Goal: Information Seeking & Learning: Learn about a topic

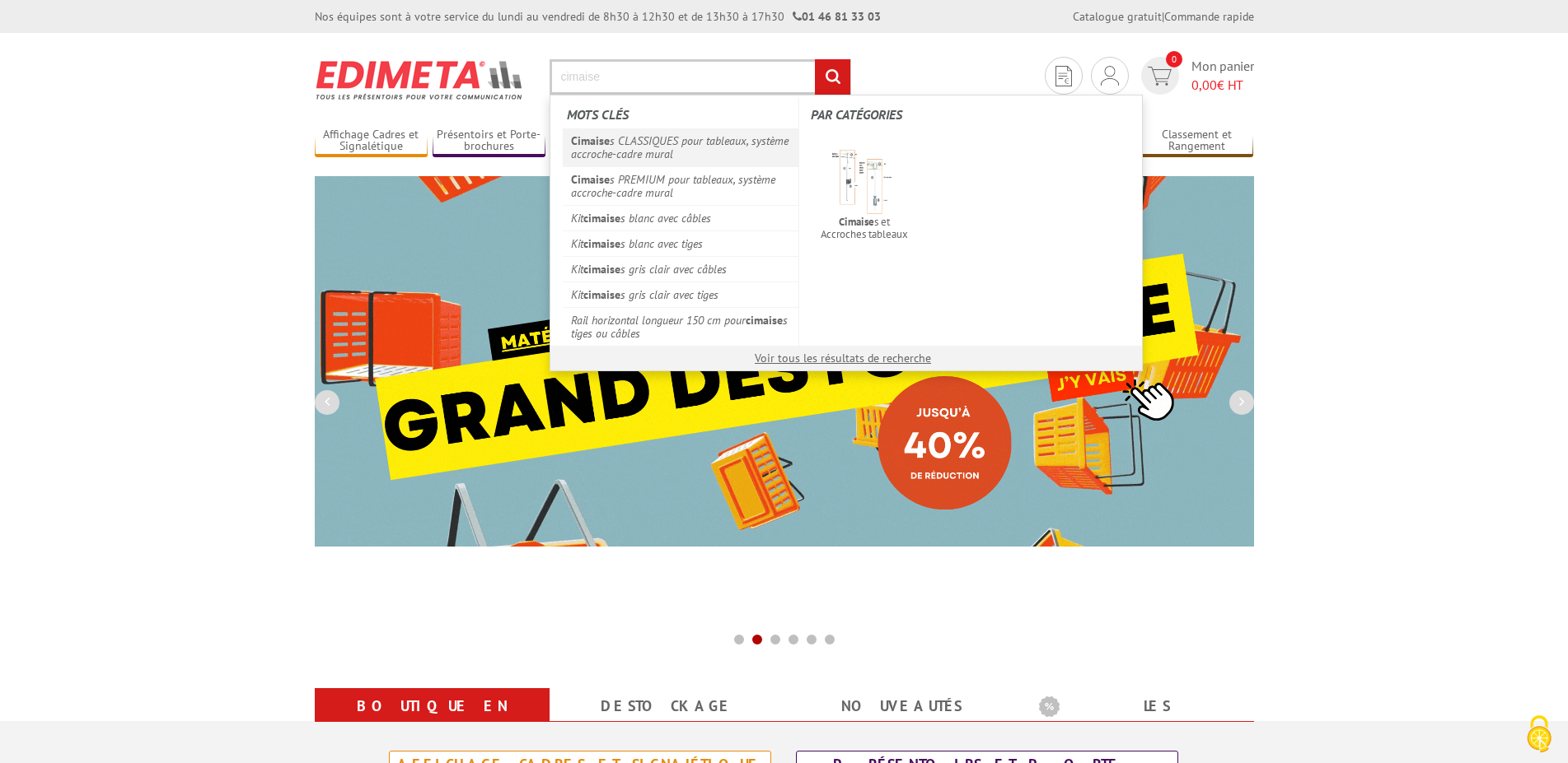
type input "cimaise"
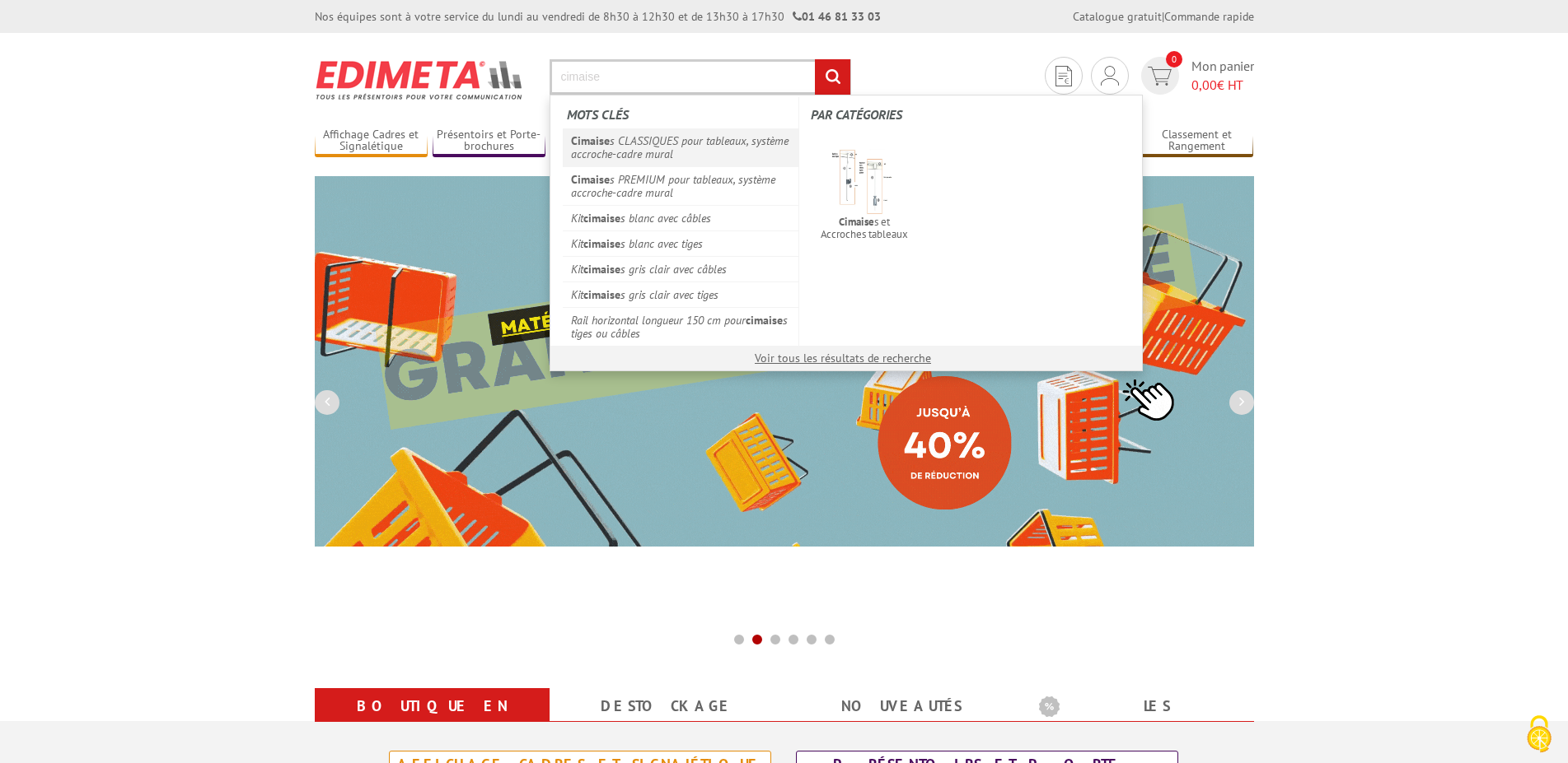
click at [694, 138] on link "Cimaise s CLASSIQUES pour tableaux, système accroche-cadre mural" at bounding box center [680, 147] width 237 height 37
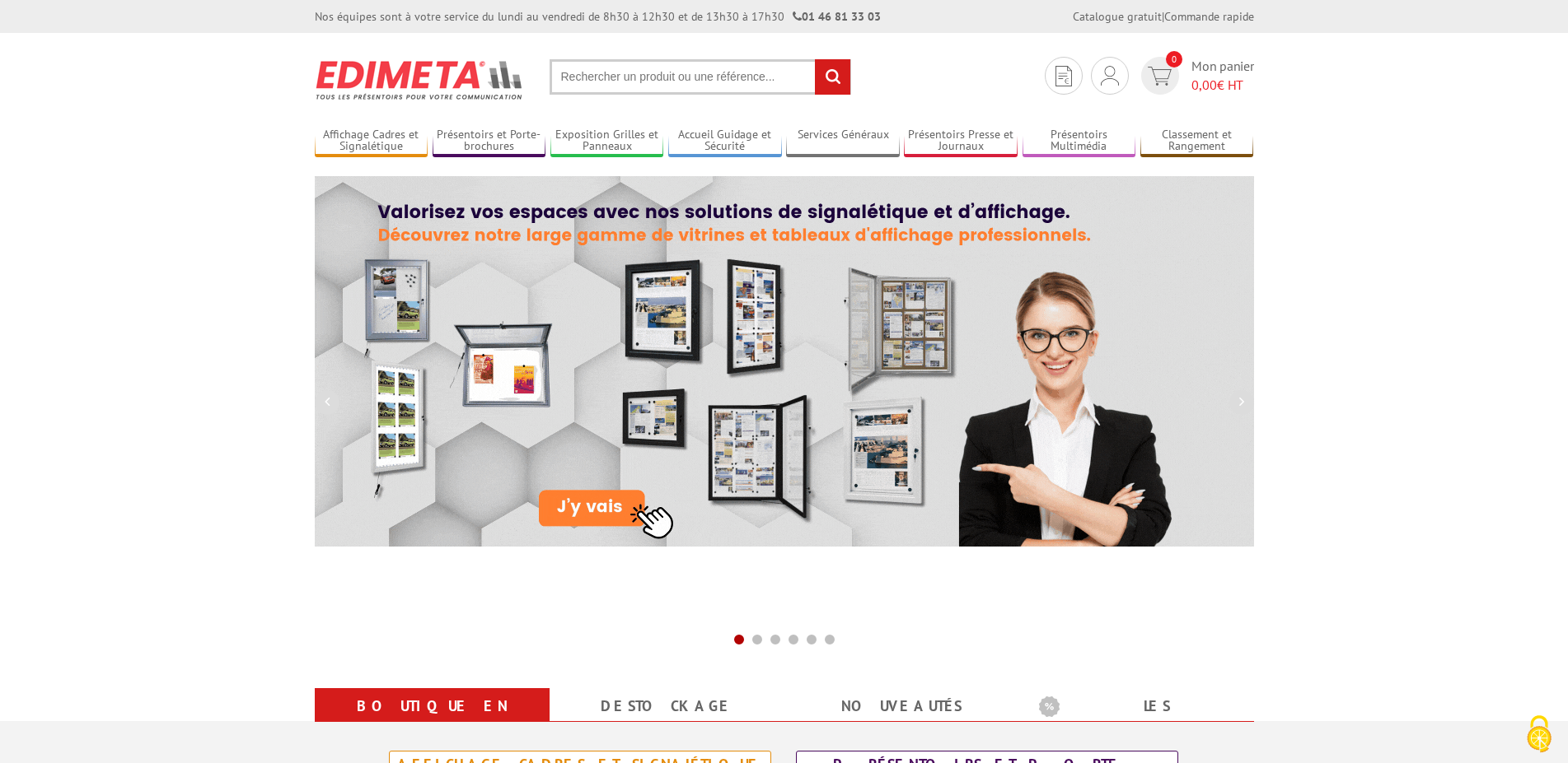
click at [627, 82] on input "text" at bounding box center [701, 77] width 302 height 36
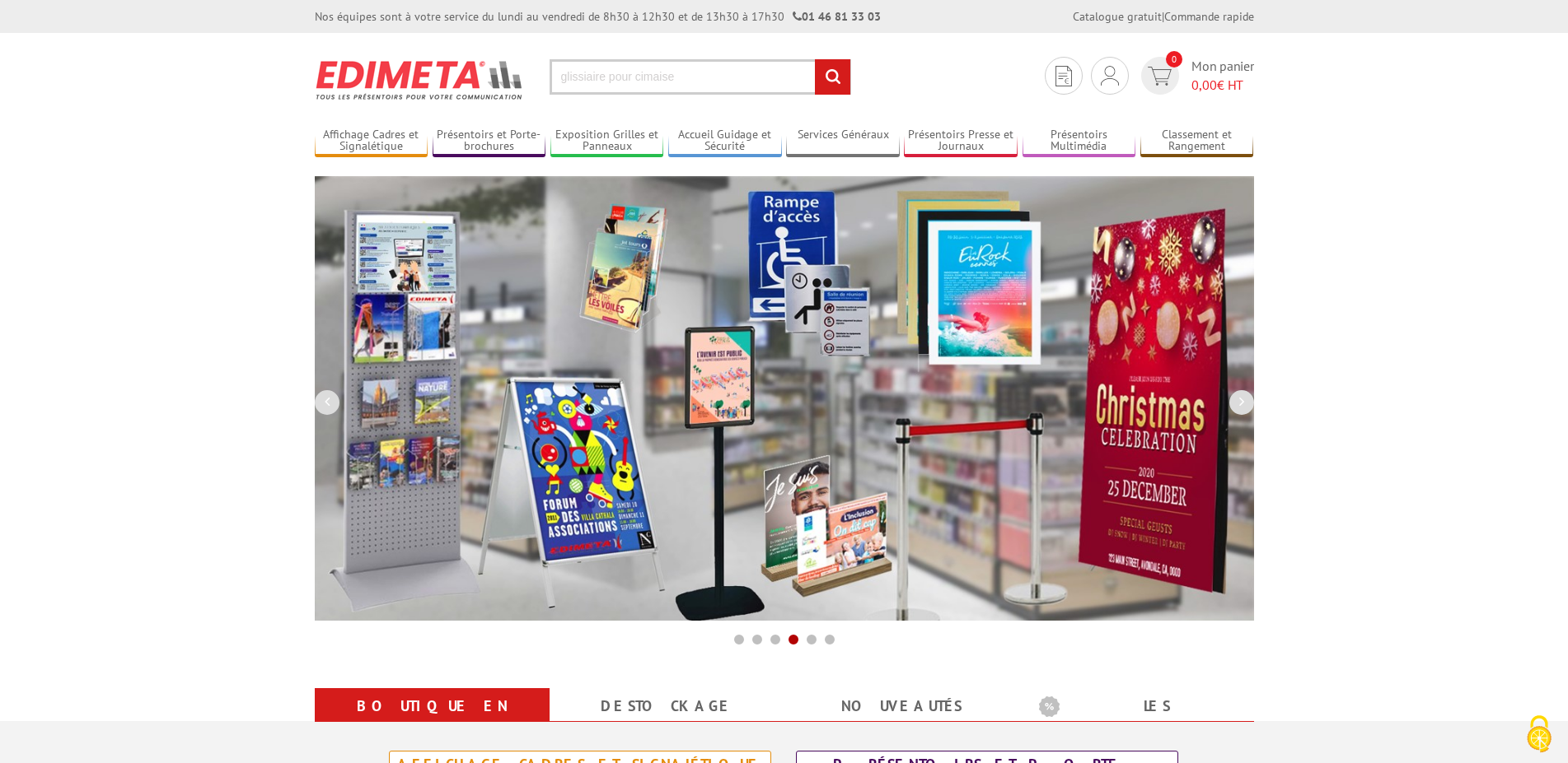
type input "glissiaire pour cimaise"
click at [831, 82] on input "rechercher" at bounding box center [833, 77] width 36 height 36
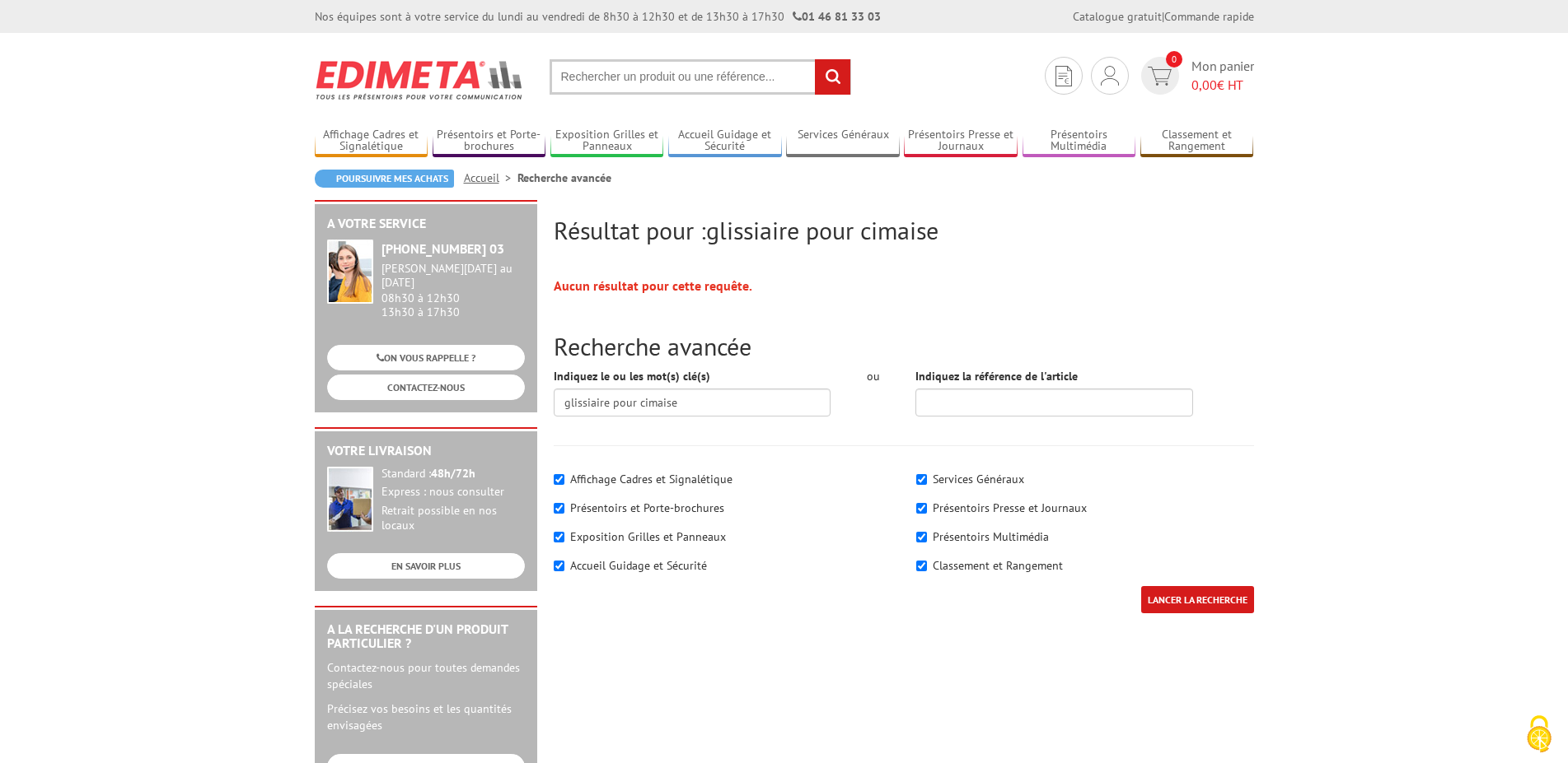
click at [618, 79] on input "text" at bounding box center [701, 77] width 302 height 36
click at [632, 79] on input "glissière pour ximaise" at bounding box center [701, 77] width 302 height 36
type input "glissière pourcimaise"
click at [829, 81] on input "rechercher" at bounding box center [833, 77] width 36 height 36
click at [638, 79] on input "text" at bounding box center [701, 77] width 302 height 36
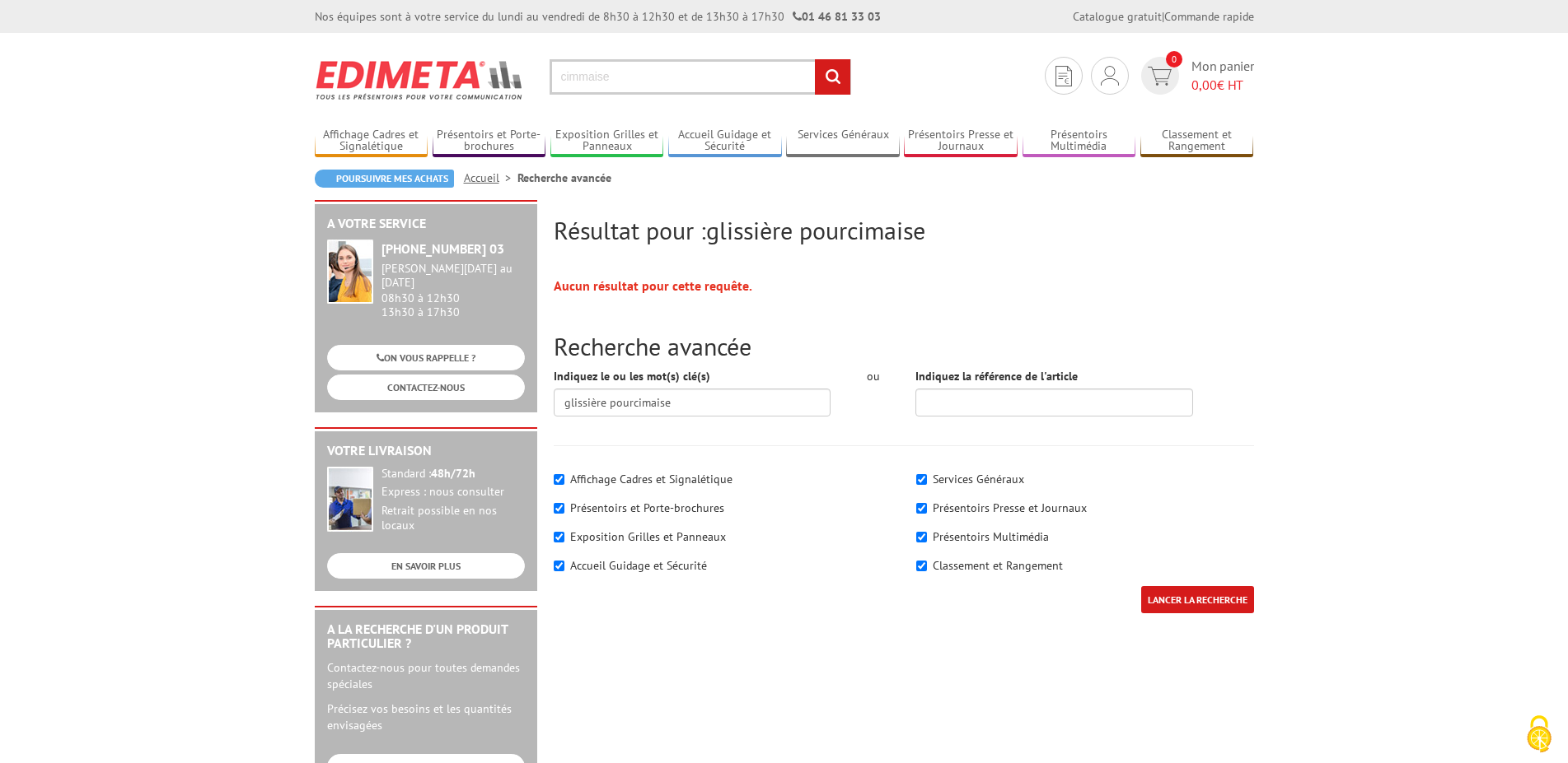
type input "cimmaise"
click at [825, 85] on input "rechercher" at bounding box center [833, 77] width 36 height 36
click at [646, 88] on input "text" at bounding box center [701, 77] width 302 height 36
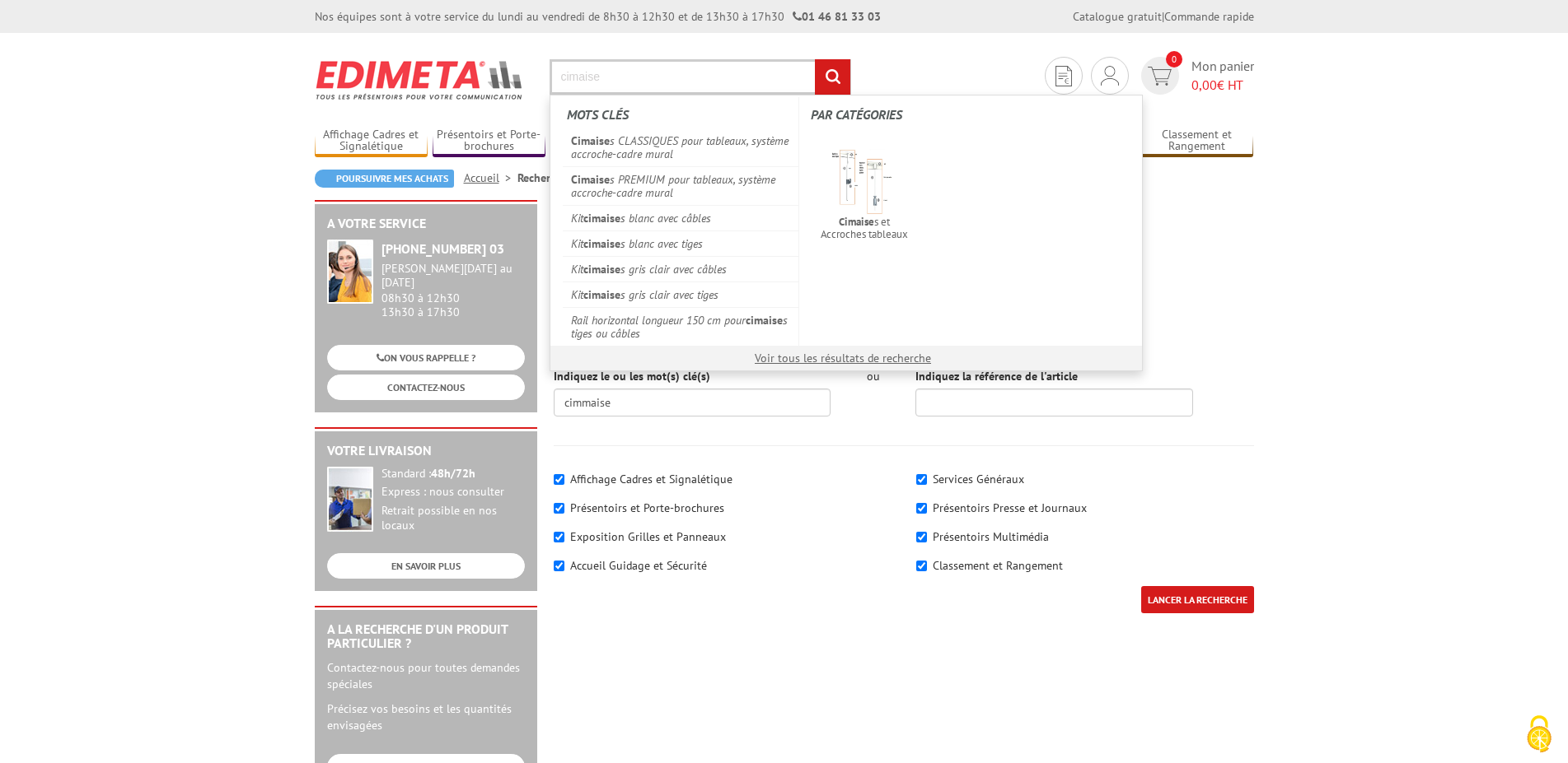
type input "cimaise"
click at [823, 75] on input "rechercher" at bounding box center [833, 77] width 36 height 36
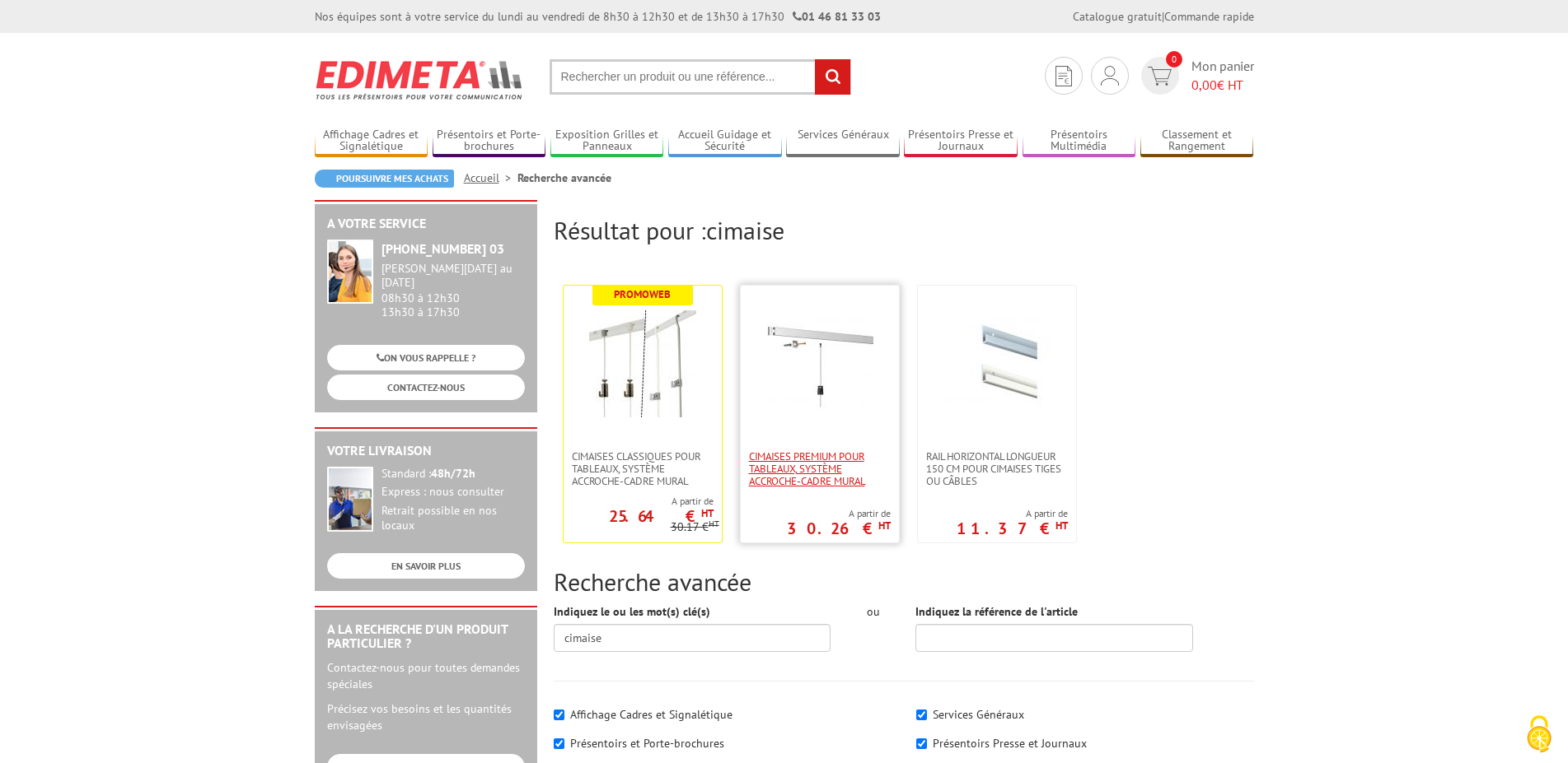
click at [798, 460] on span "Cimaises PREMIUM pour tableaux, système accroche-cadre mural" at bounding box center [820, 469] width 142 height 37
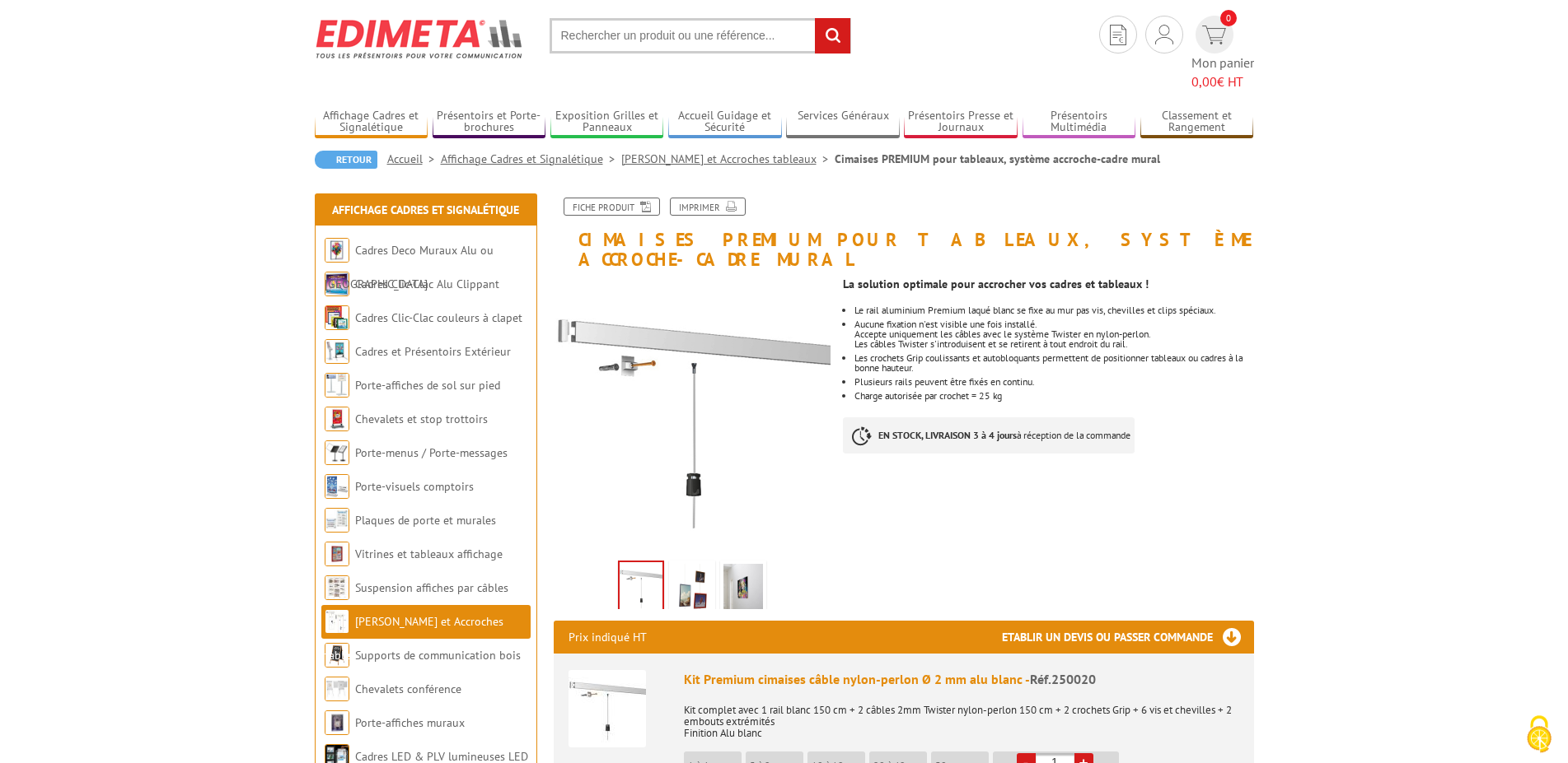
scroll to position [84, 0]
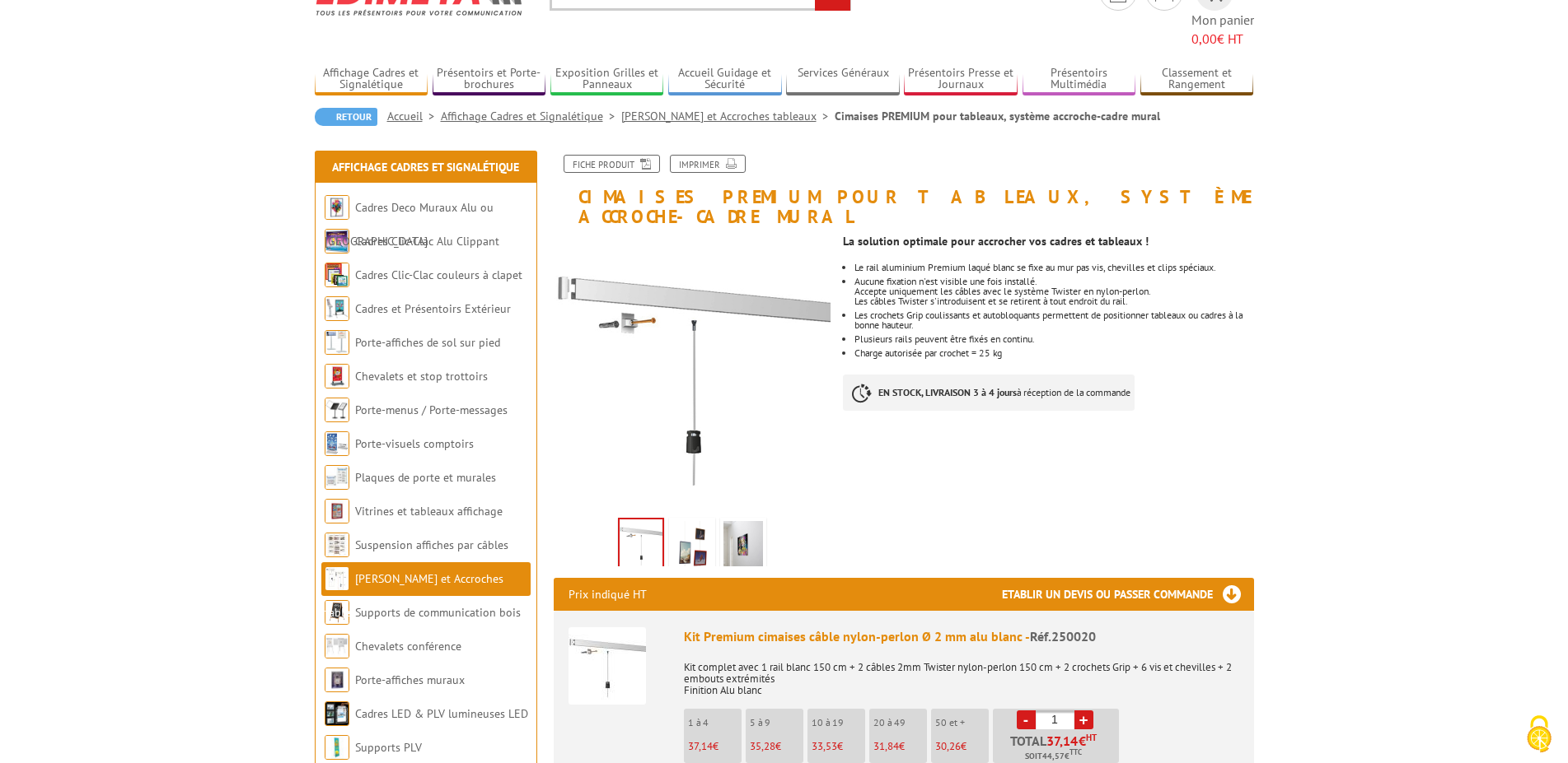
click at [683, 521] on img at bounding box center [692, 546] width 39 height 51
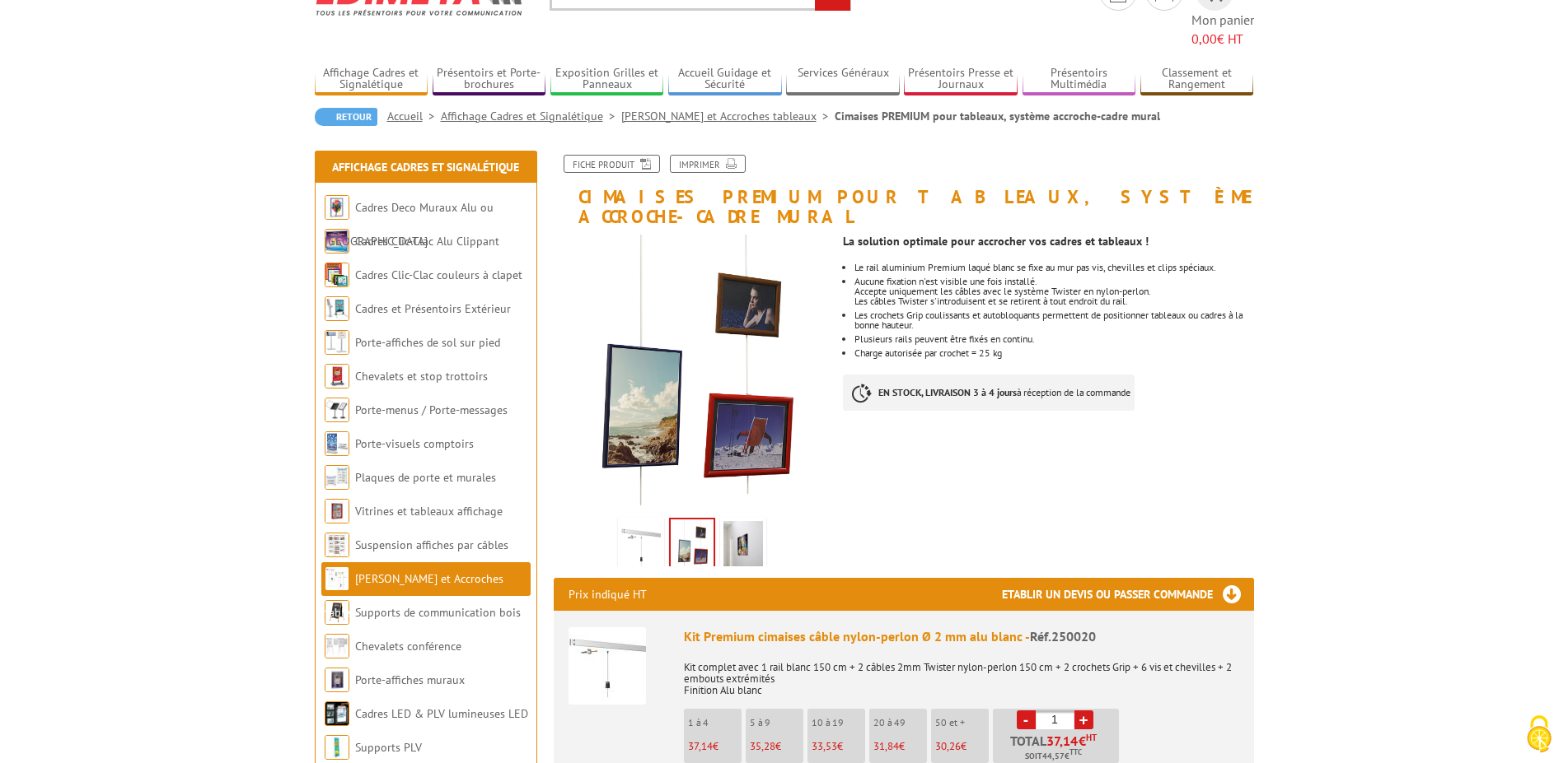
click at [756, 521] on img at bounding box center [743, 546] width 39 height 51
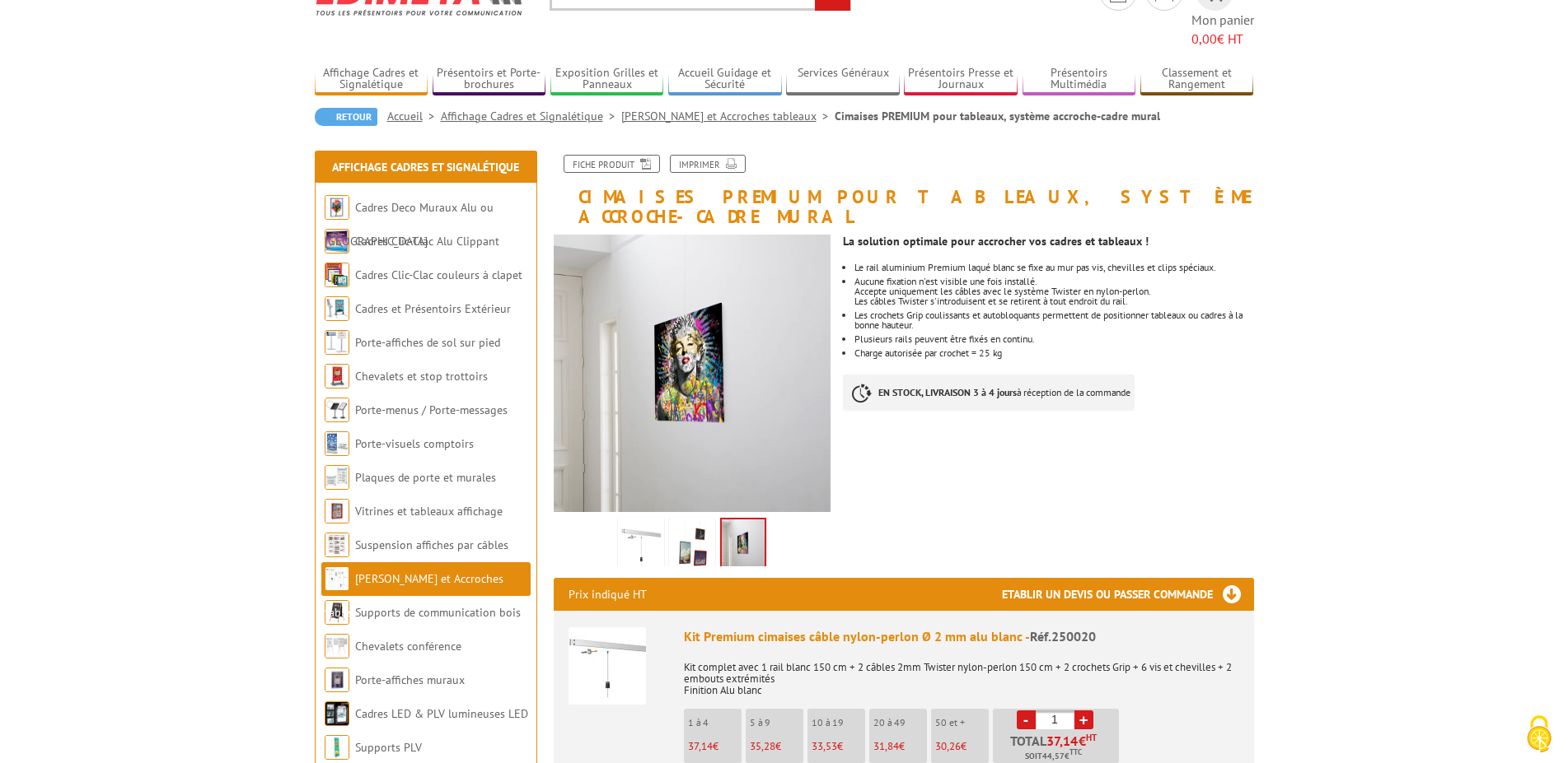
click at [634, 521] on img at bounding box center [641, 546] width 39 height 51
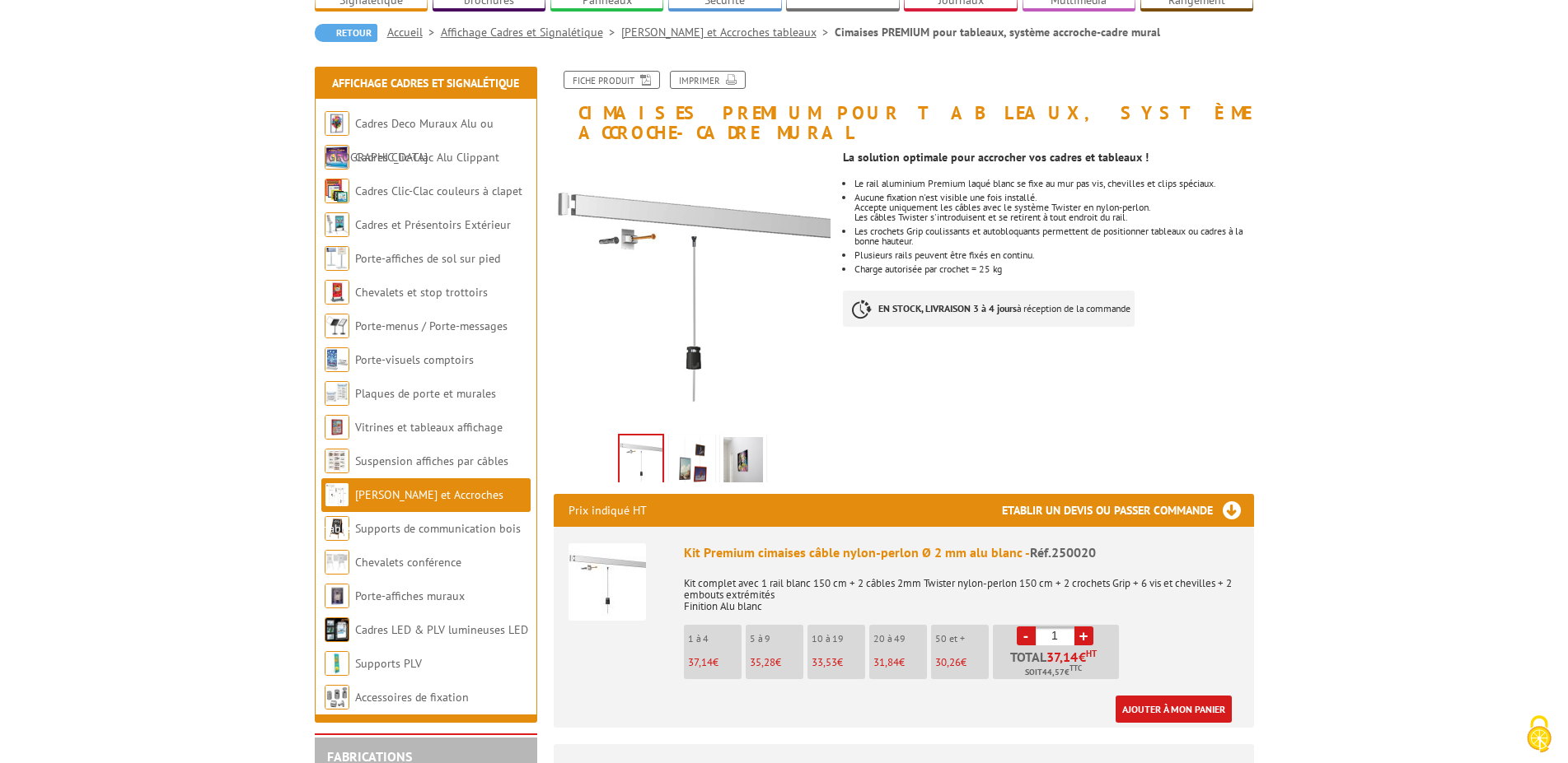
scroll to position [252, 0]
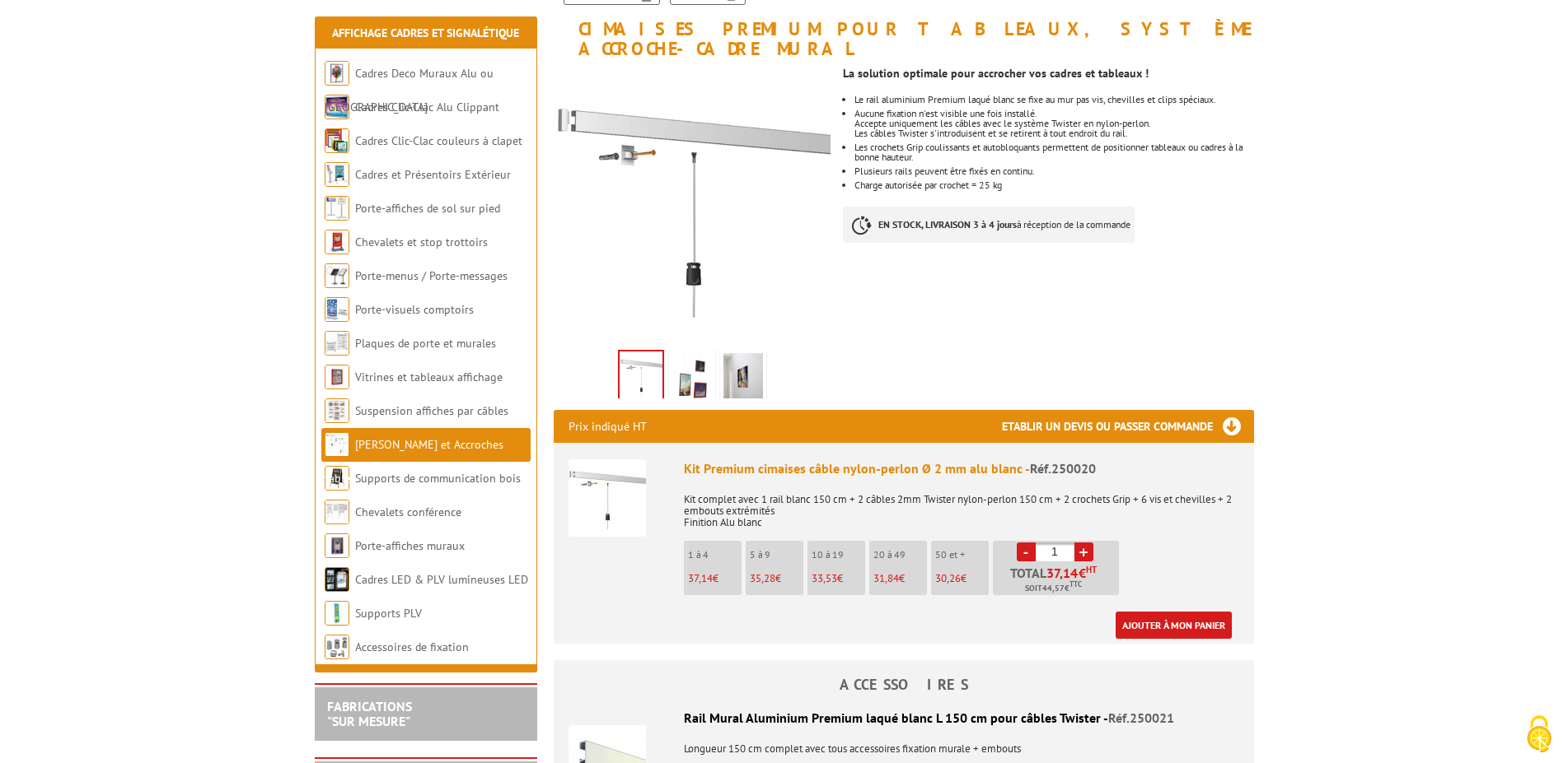
click at [608, 472] on img at bounding box center [607, 498] width 78 height 78
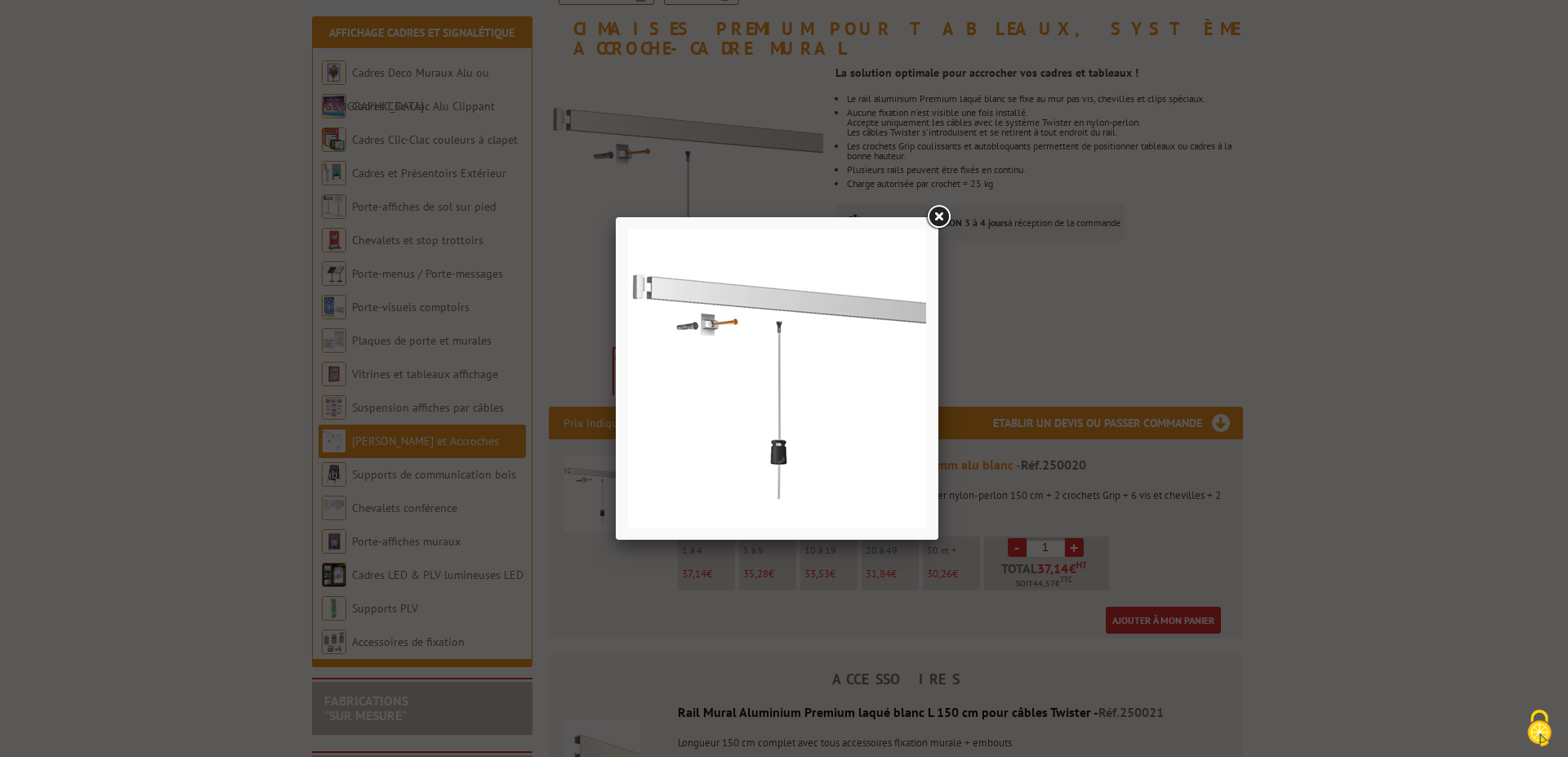
click at [942, 220] on link at bounding box center [938, 217] width 29 height 29
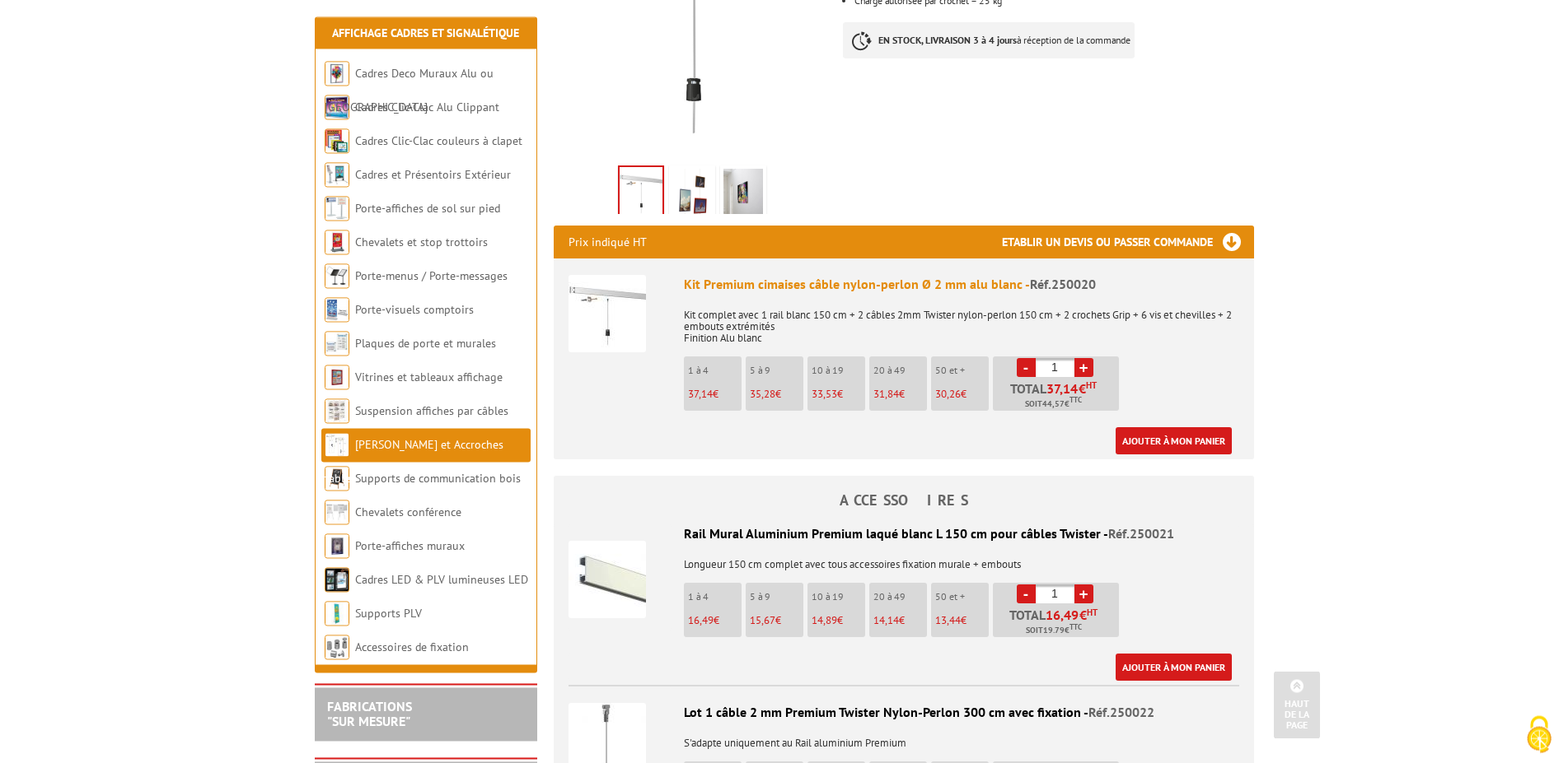
scroll to position [504, 0]
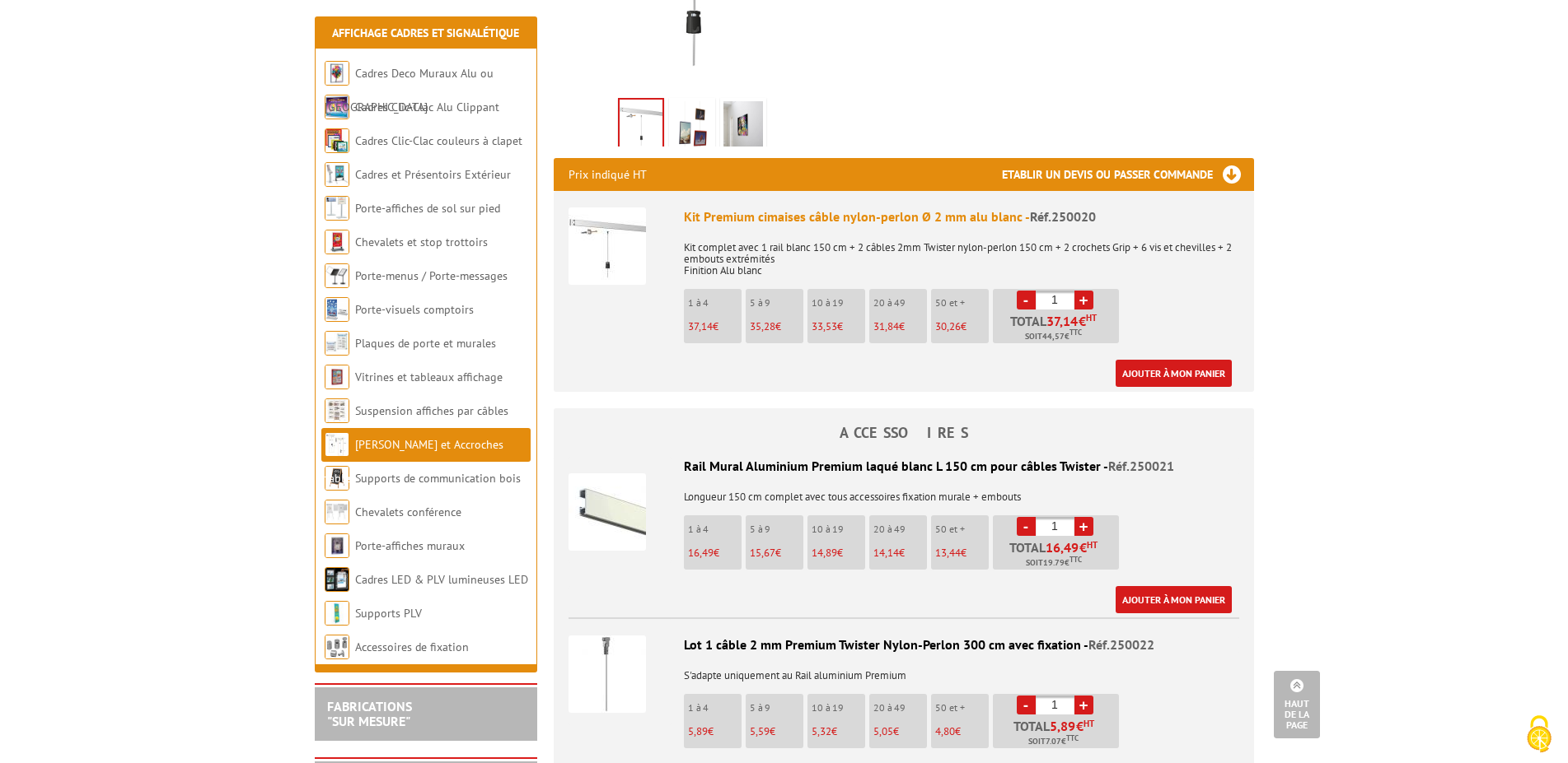
click at [601, 635] on img at bounding box center [607, 674] width 78 height 78
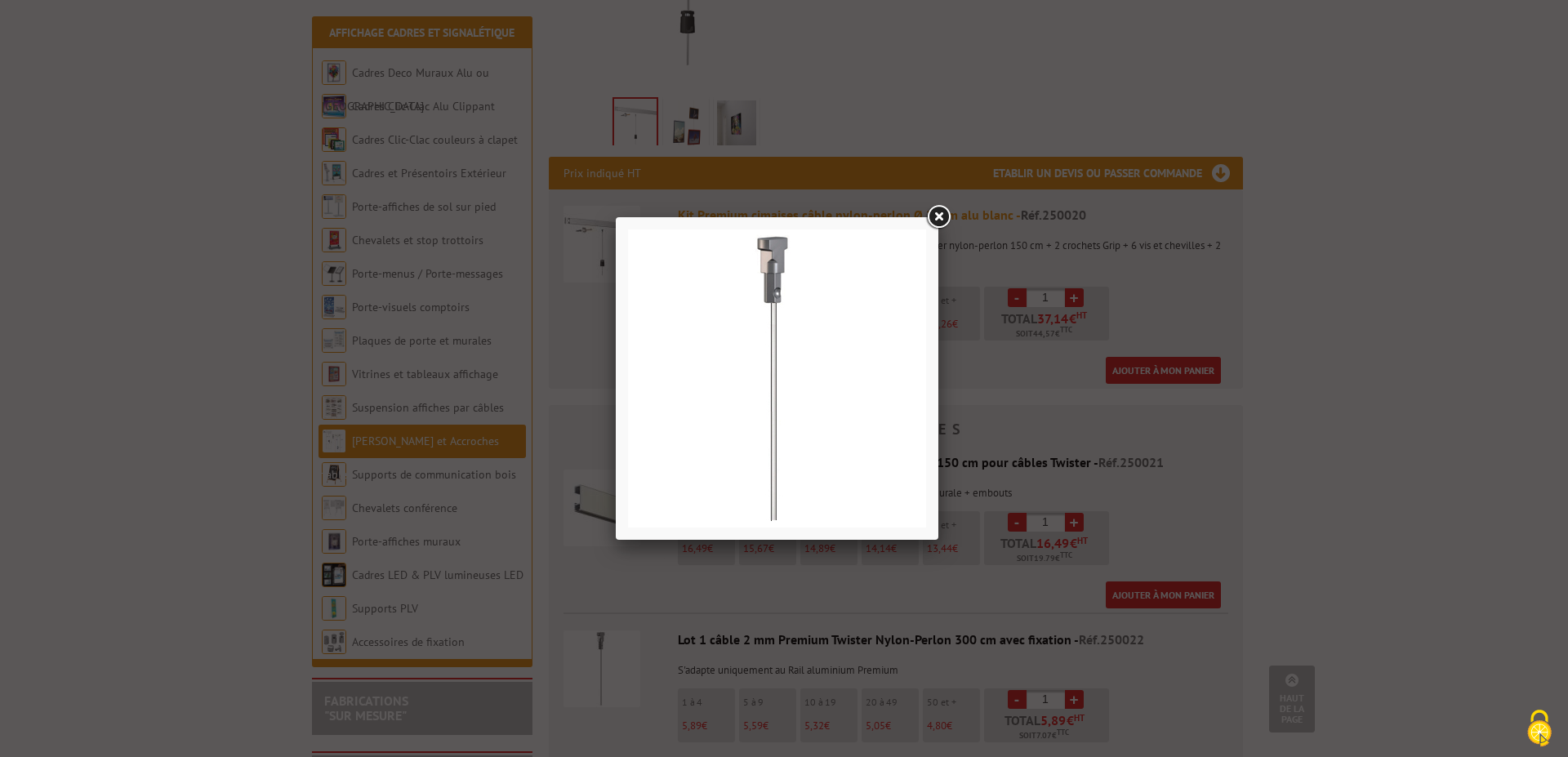
click at [934, 212] on link at bounding box center [938, 217] width 29 height 29
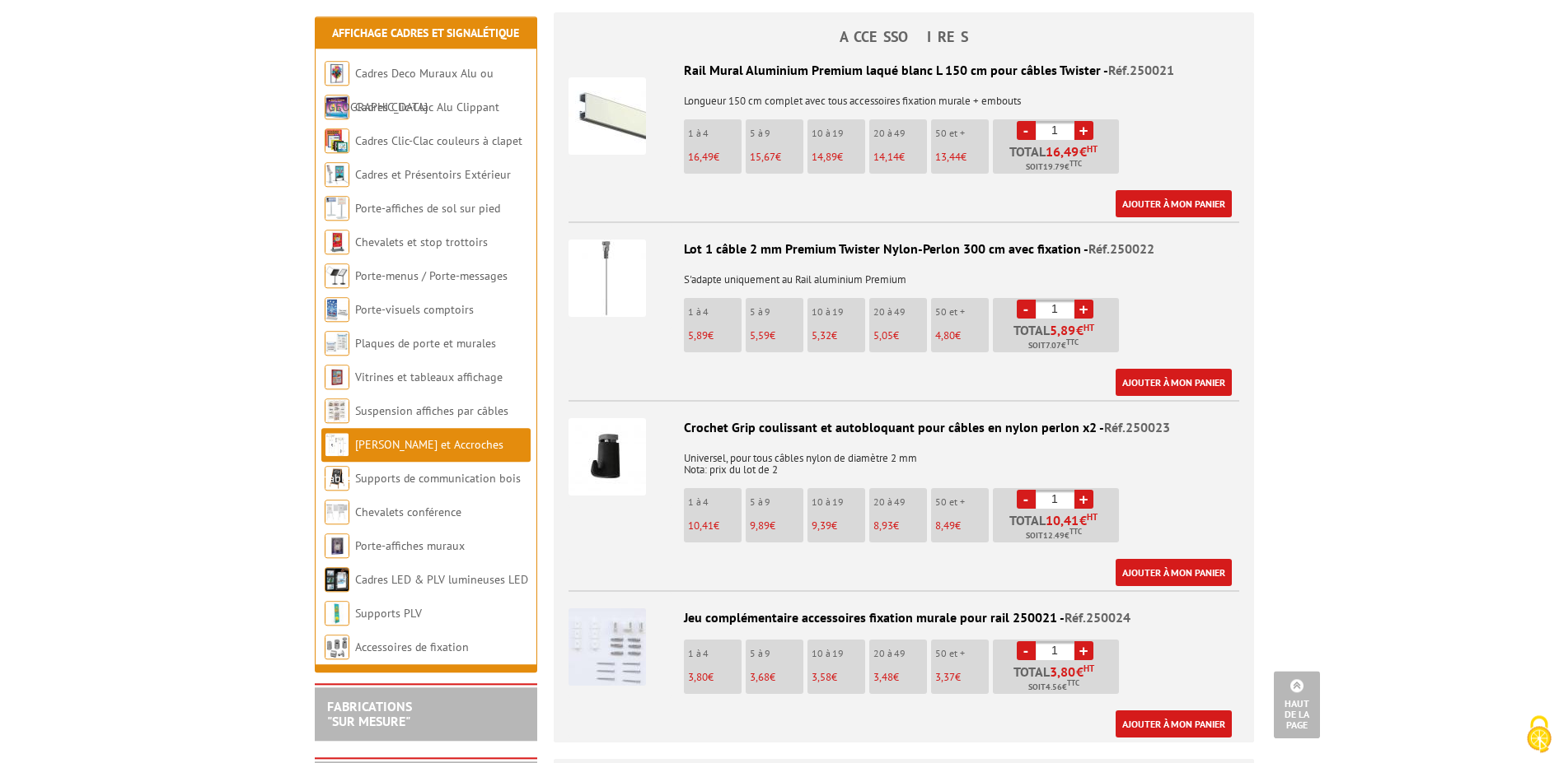
scroll to position [924, 0]
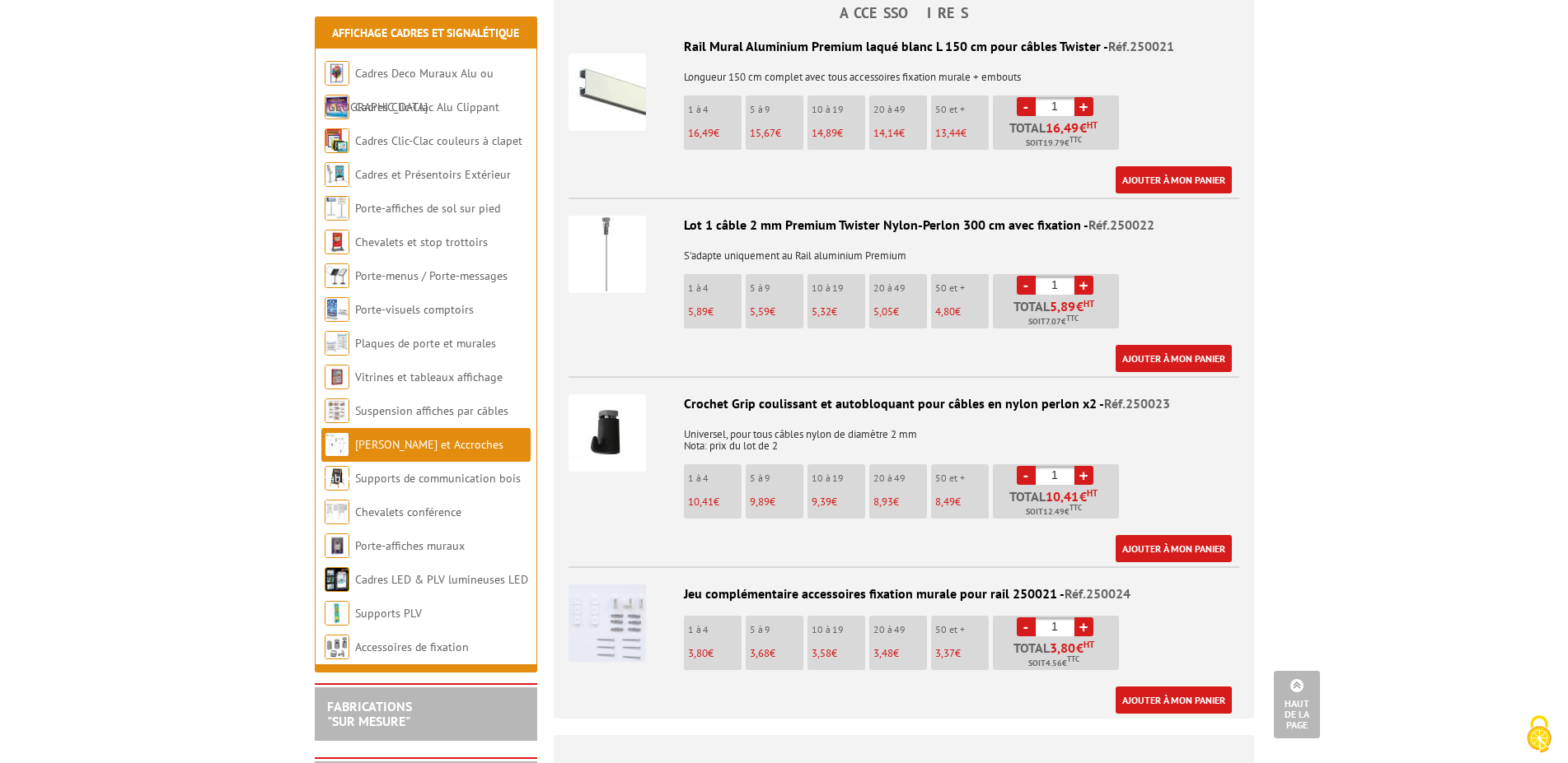
click at [605, 216] on img at bounding box center [607, 254] width 78 height 78
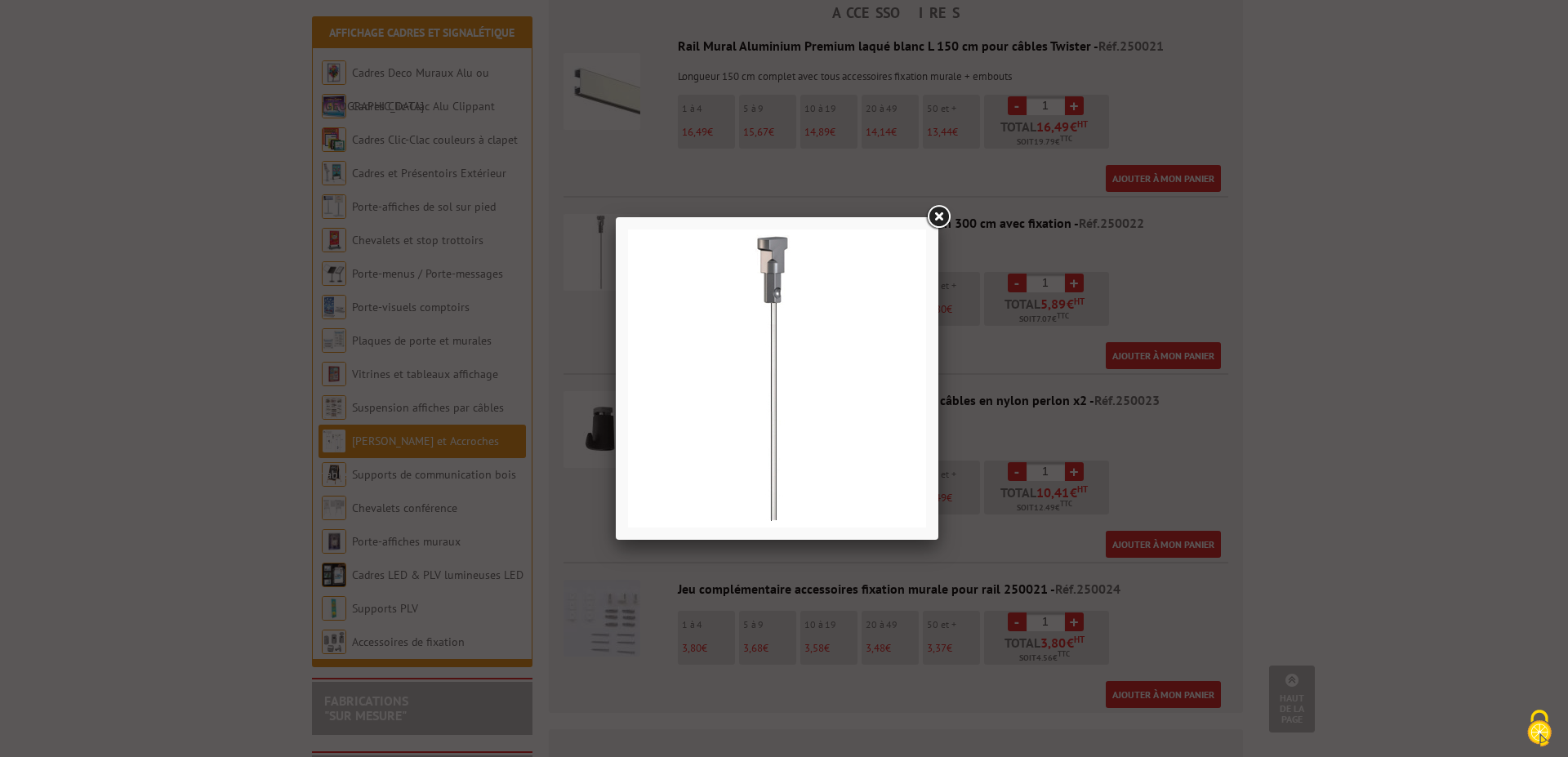
click at [942, 218] on link at bounding box center [938, 217] width 29 height 29
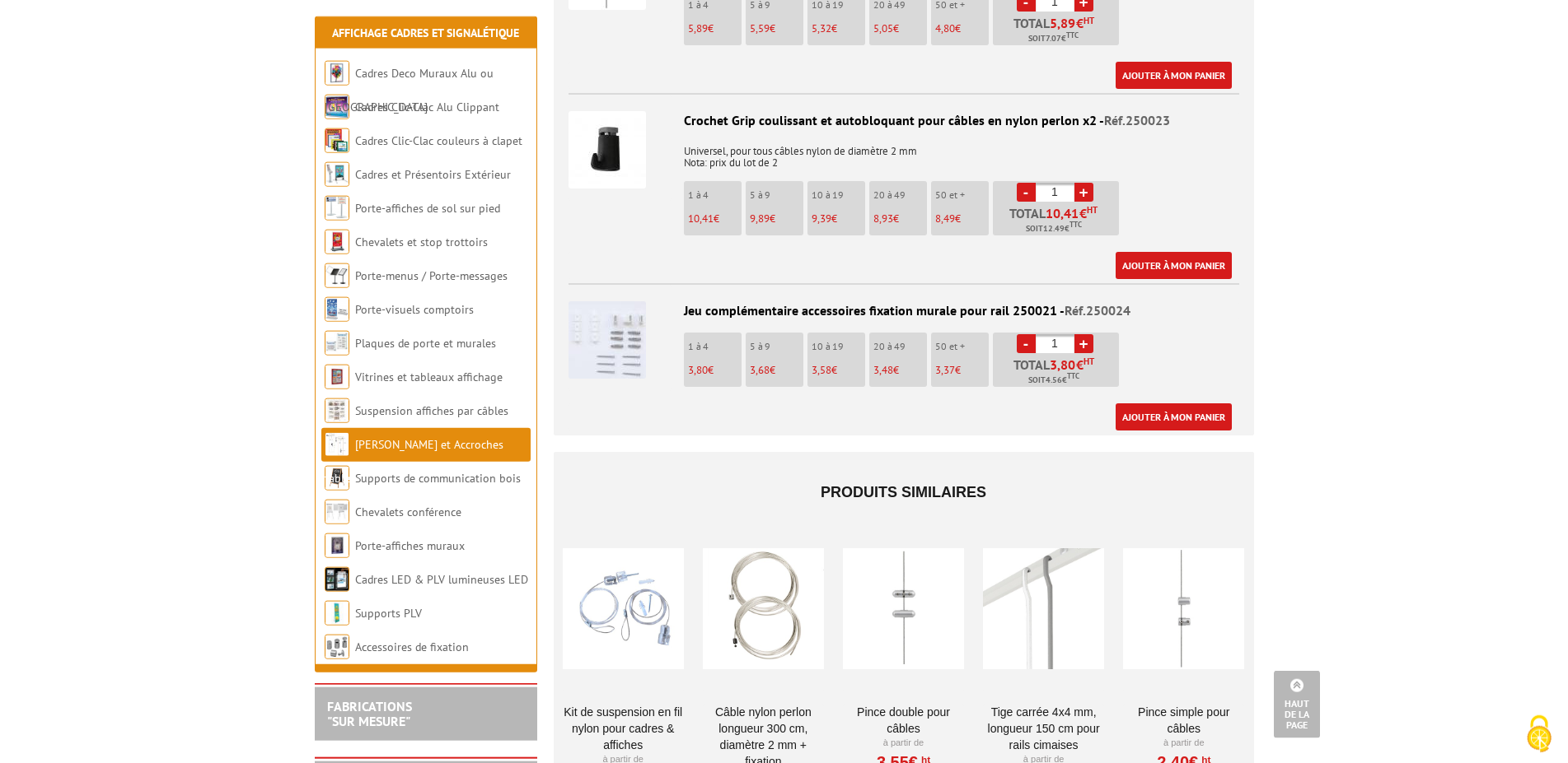
scroll to position [1260, 0]
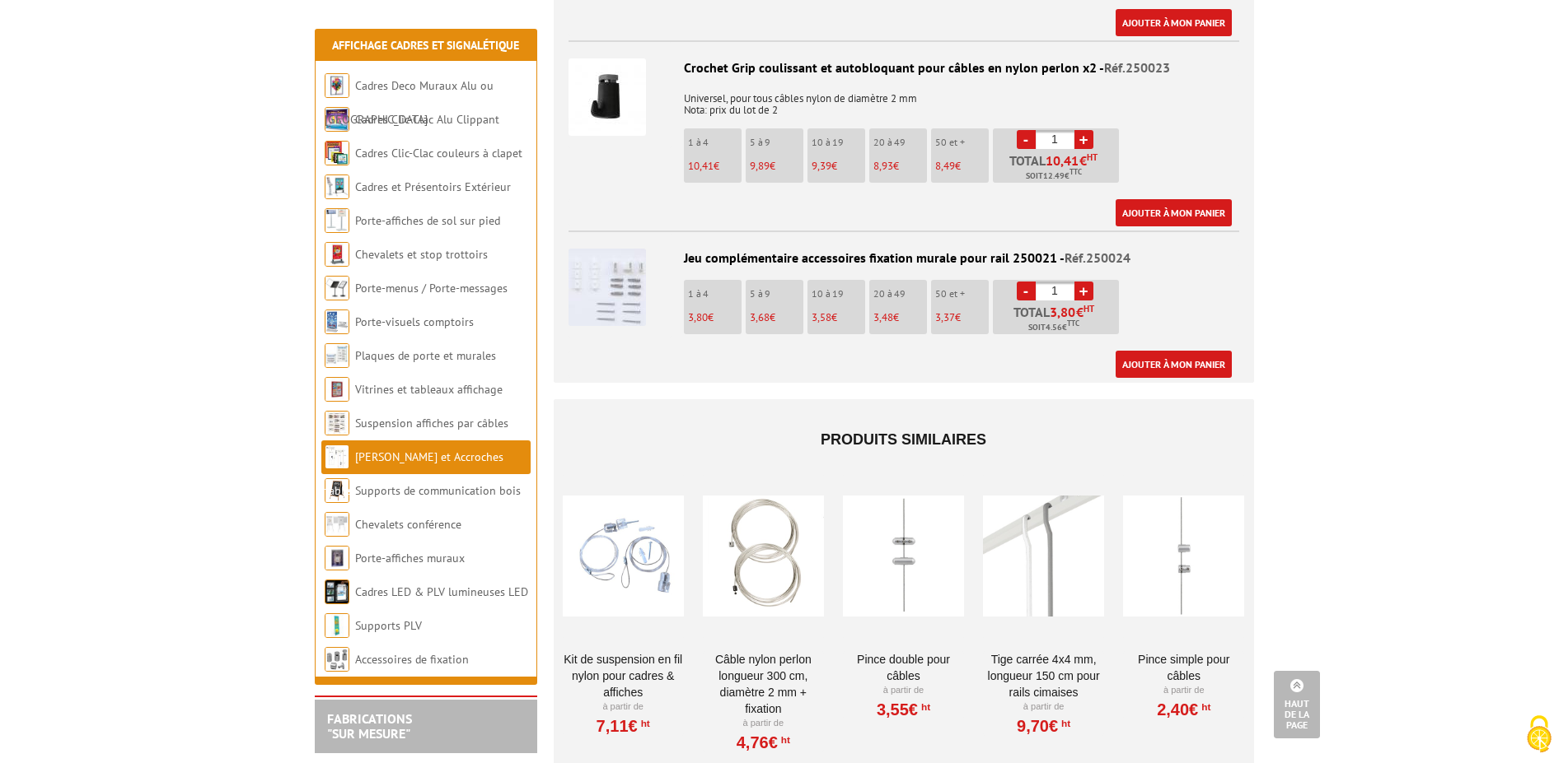
click at [756, 550] on div at bounding box center [763, 557] width 121 height 165
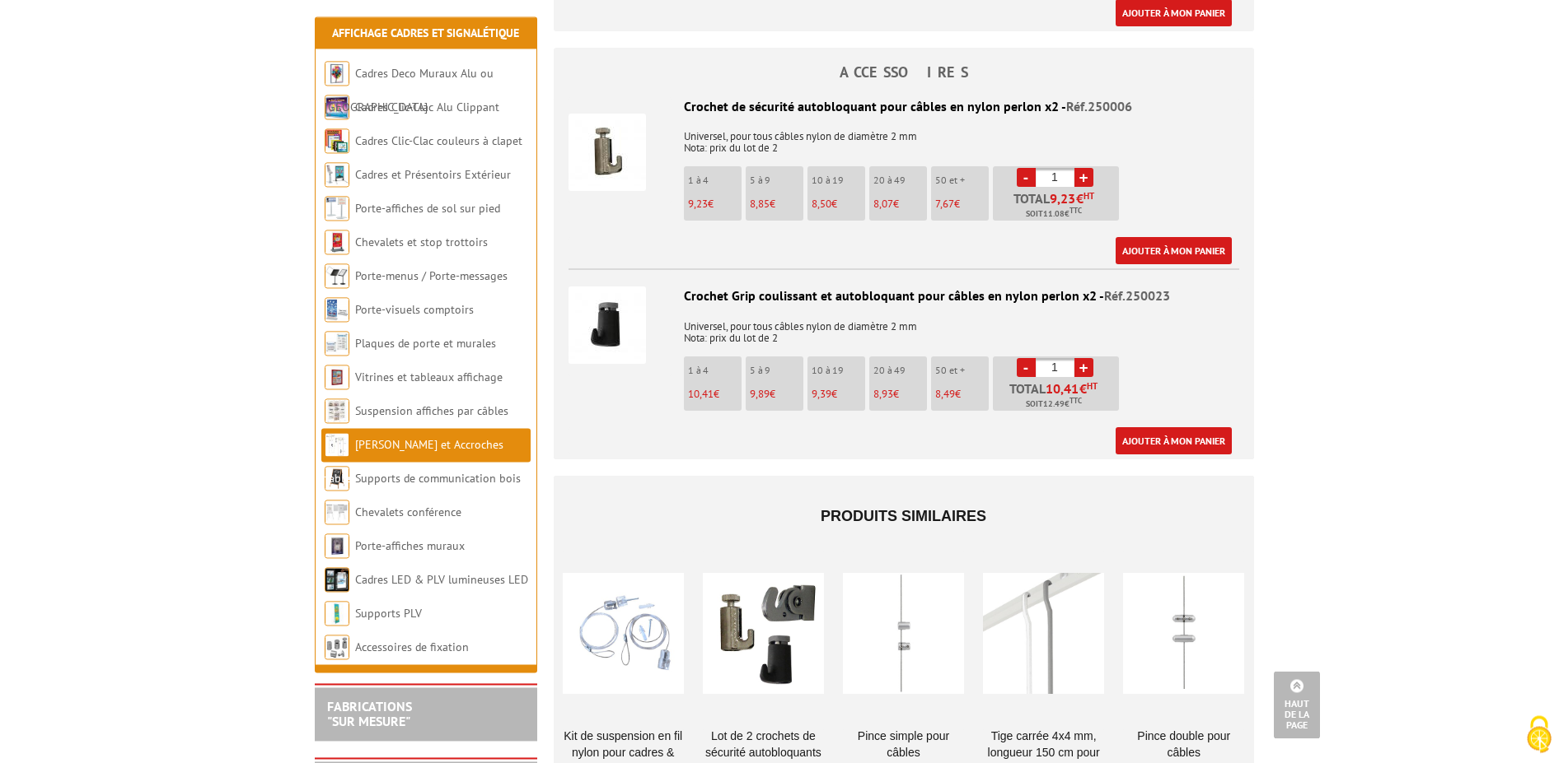
scroll to position [1008, 0]
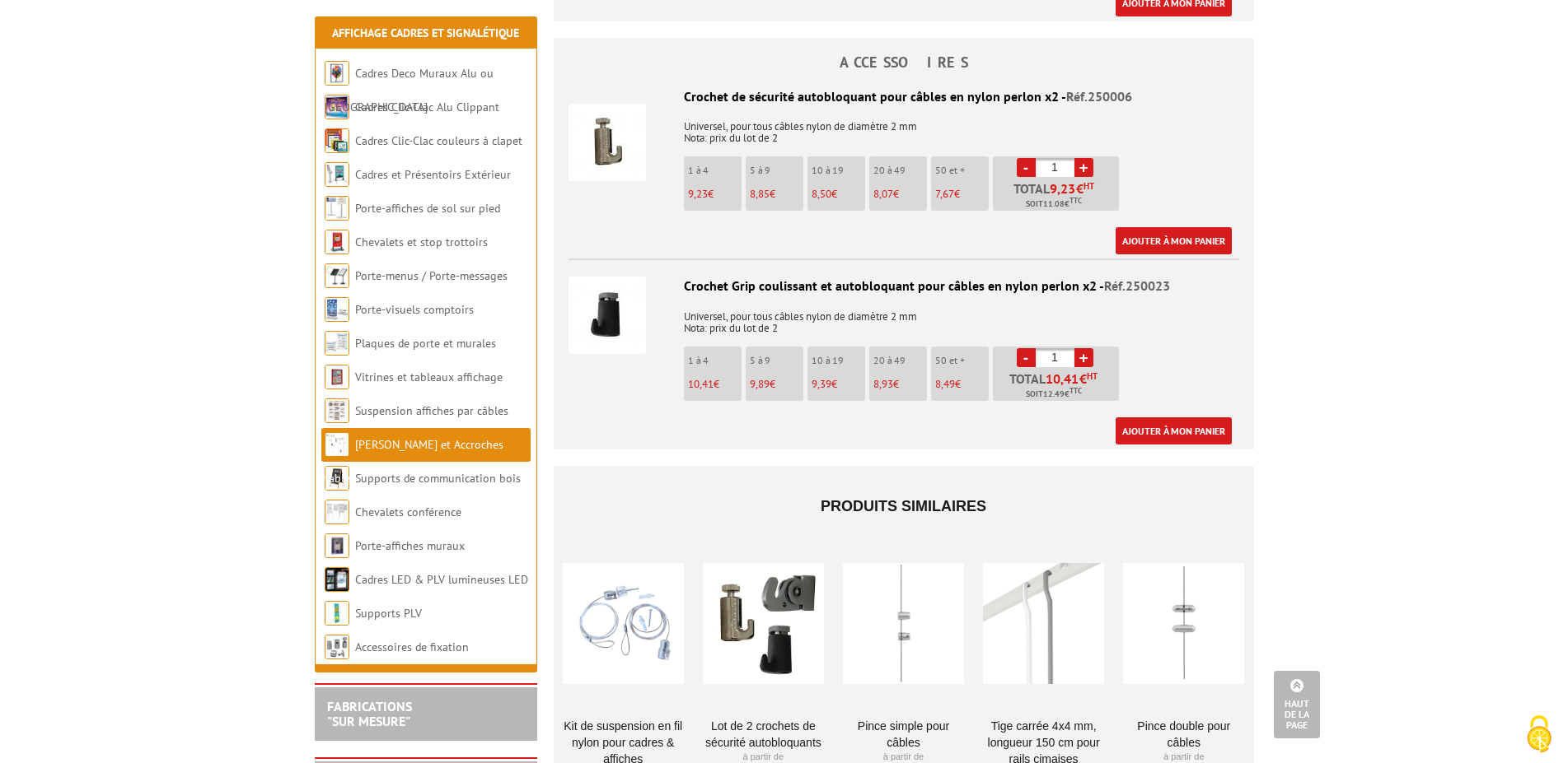
click at [903, 615] on div at bounding box center [904, 623] width 121 height 165
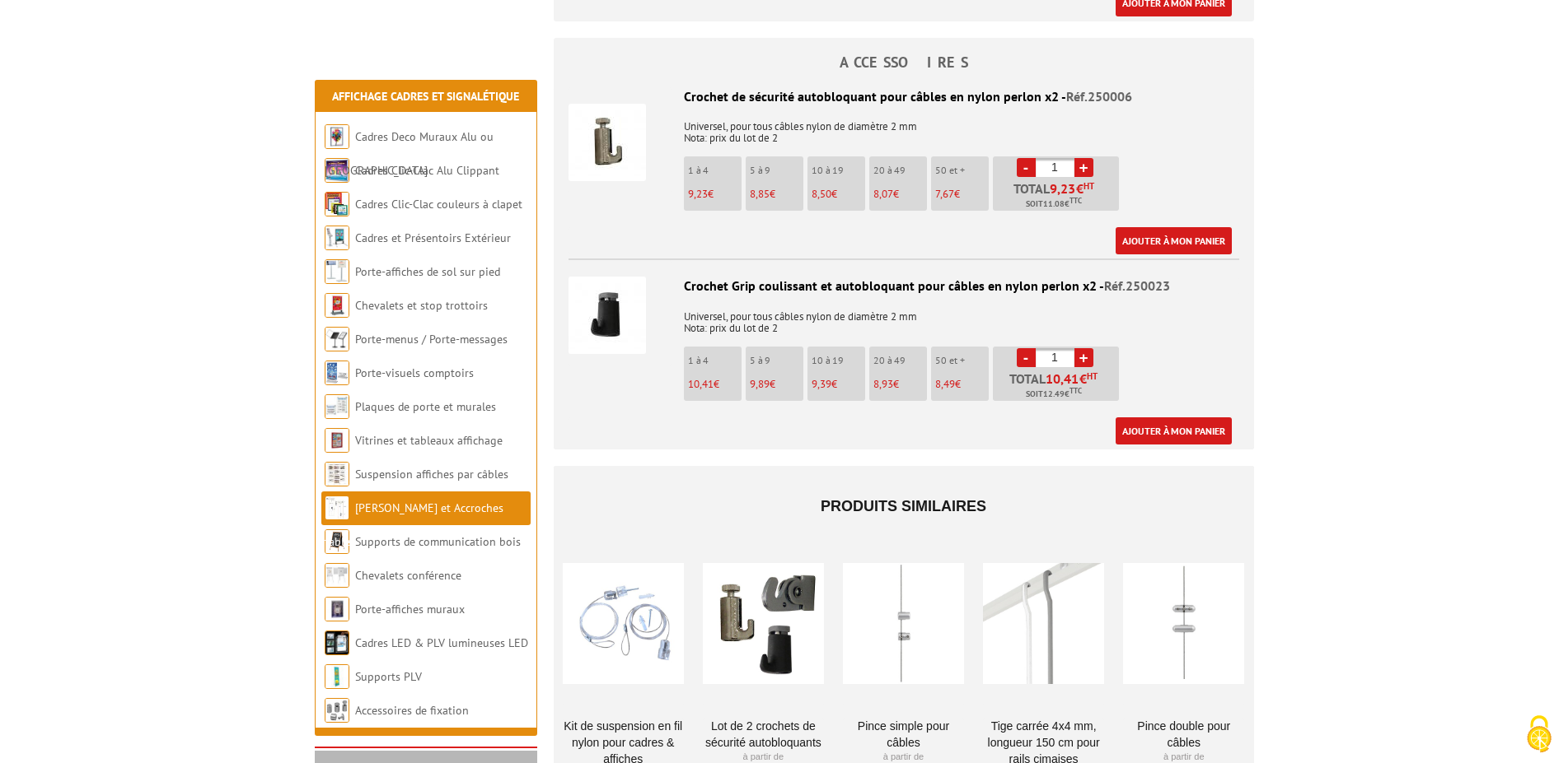
scroll to position [1008, 0]
